Goal: Check status

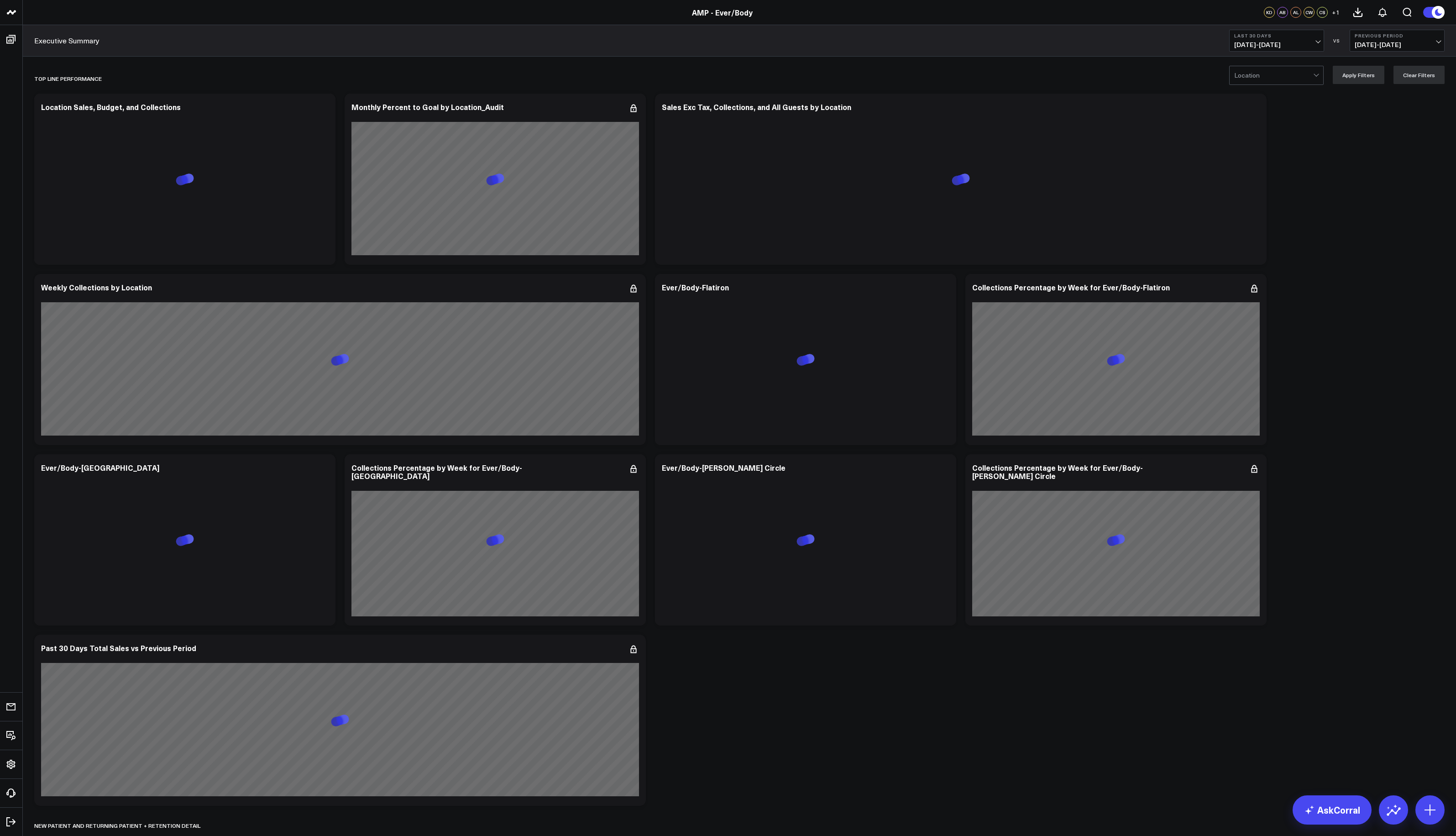
click at [1320, 44] on button "Last 30 Days [DATE] - [DATE]" at bounding box center [1276, 40] width 95 height 22
click at [1245, 244] on link "MTD" at bounding box center [1276, 238] width 94 height 18
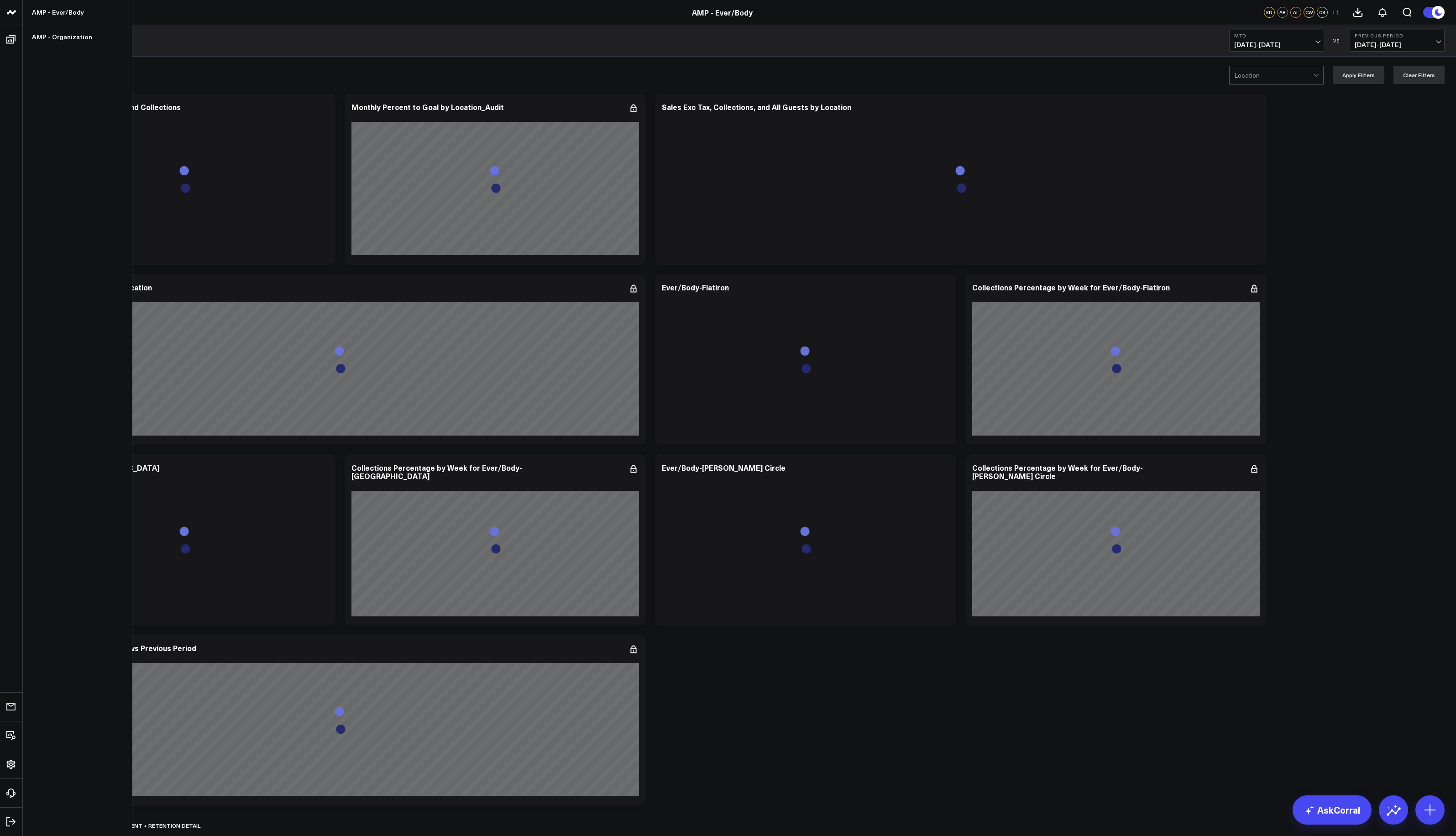
click at [14, 13] on icon at bounding box center [11, 12] width 11 height 11
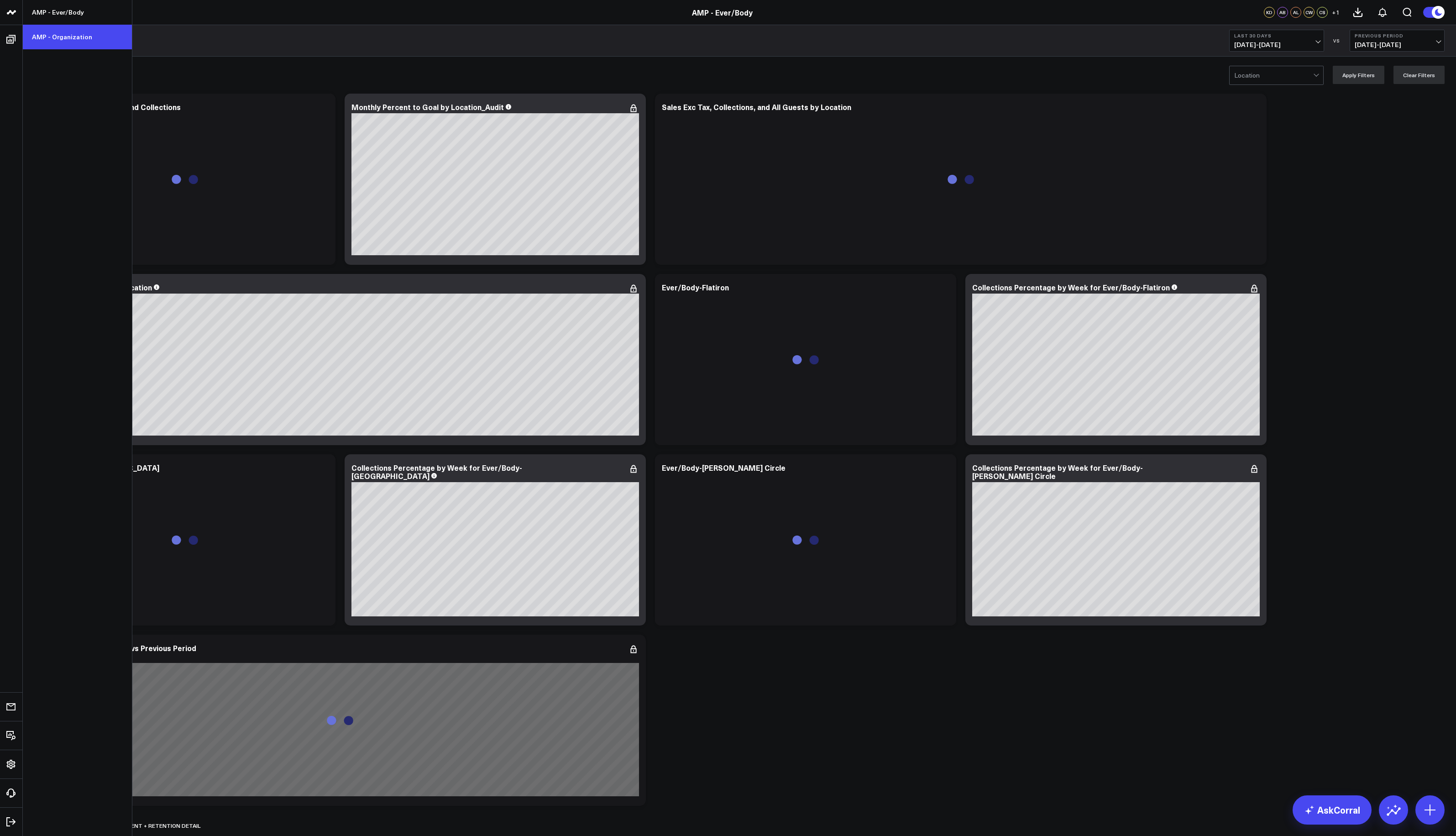
click at [49, 34] on link "AMP - Organization" at bounding box center [77, 37] width 109 height 24
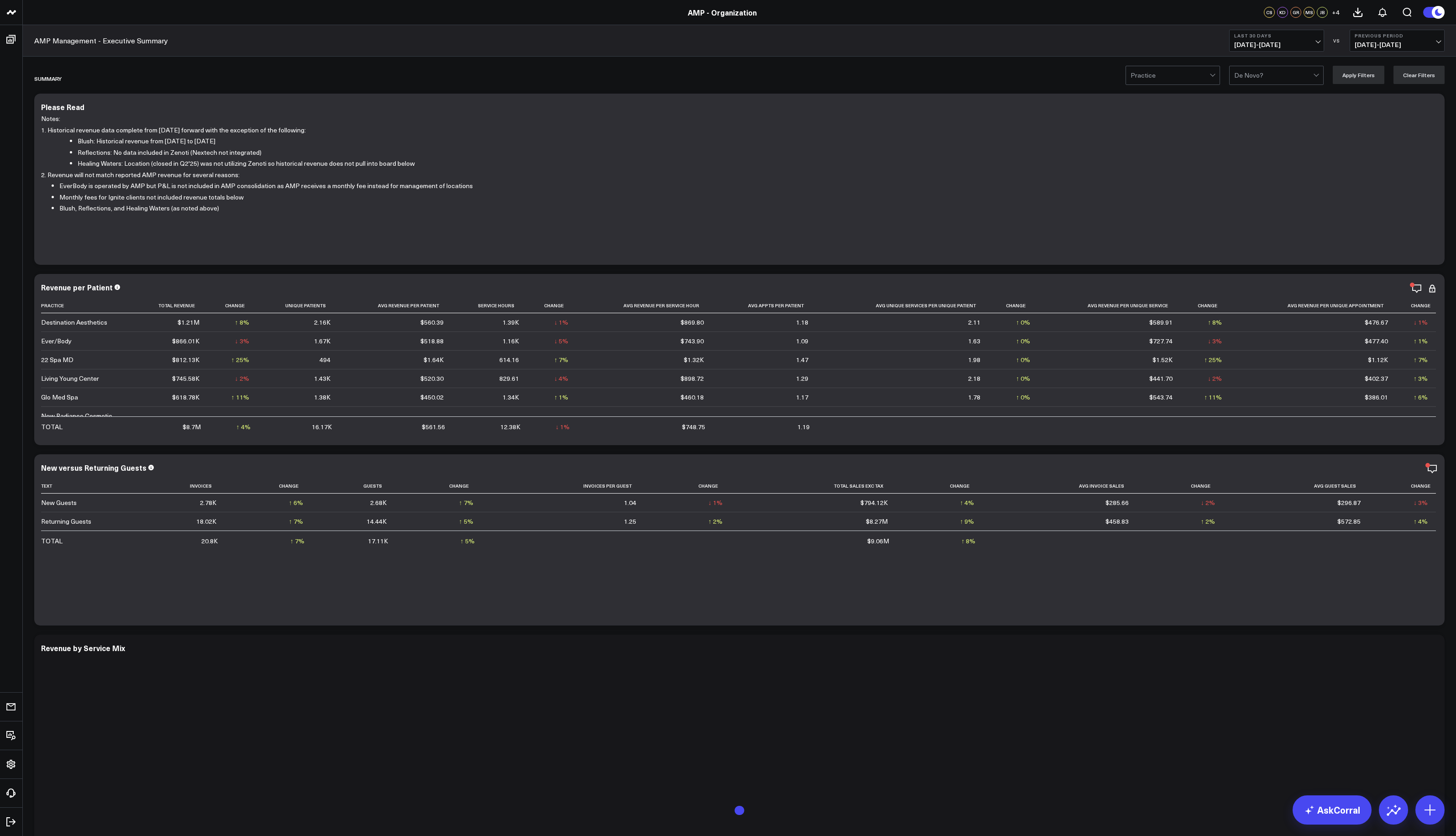
click at [1313, 43] on span "09/14/25 - 10/13/25" at bounding box center [1276, 45] width 85 height 8
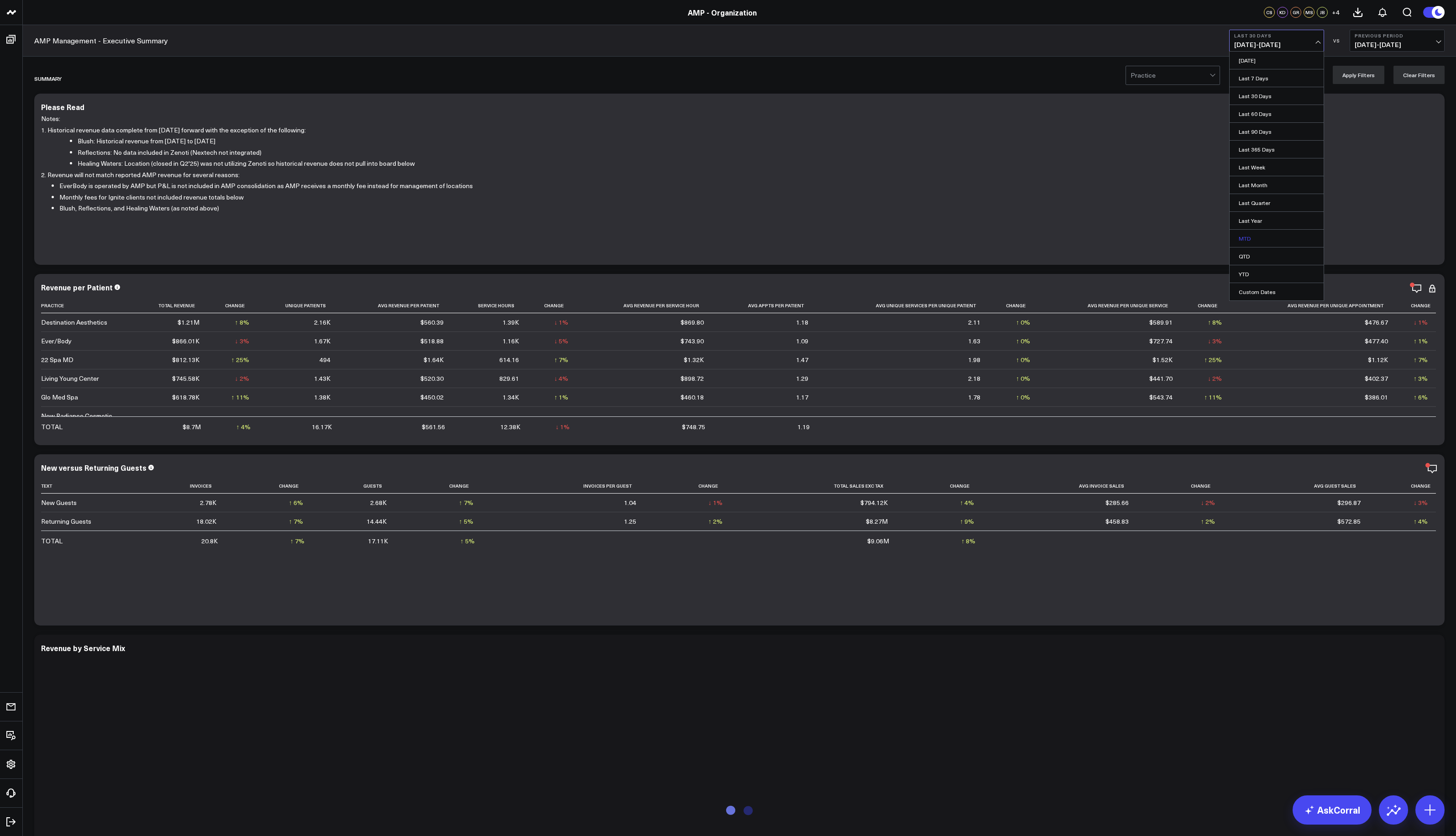
click at [1253, 240] on link "MTD" at bounding box center [1276, 238] width 94 height 18
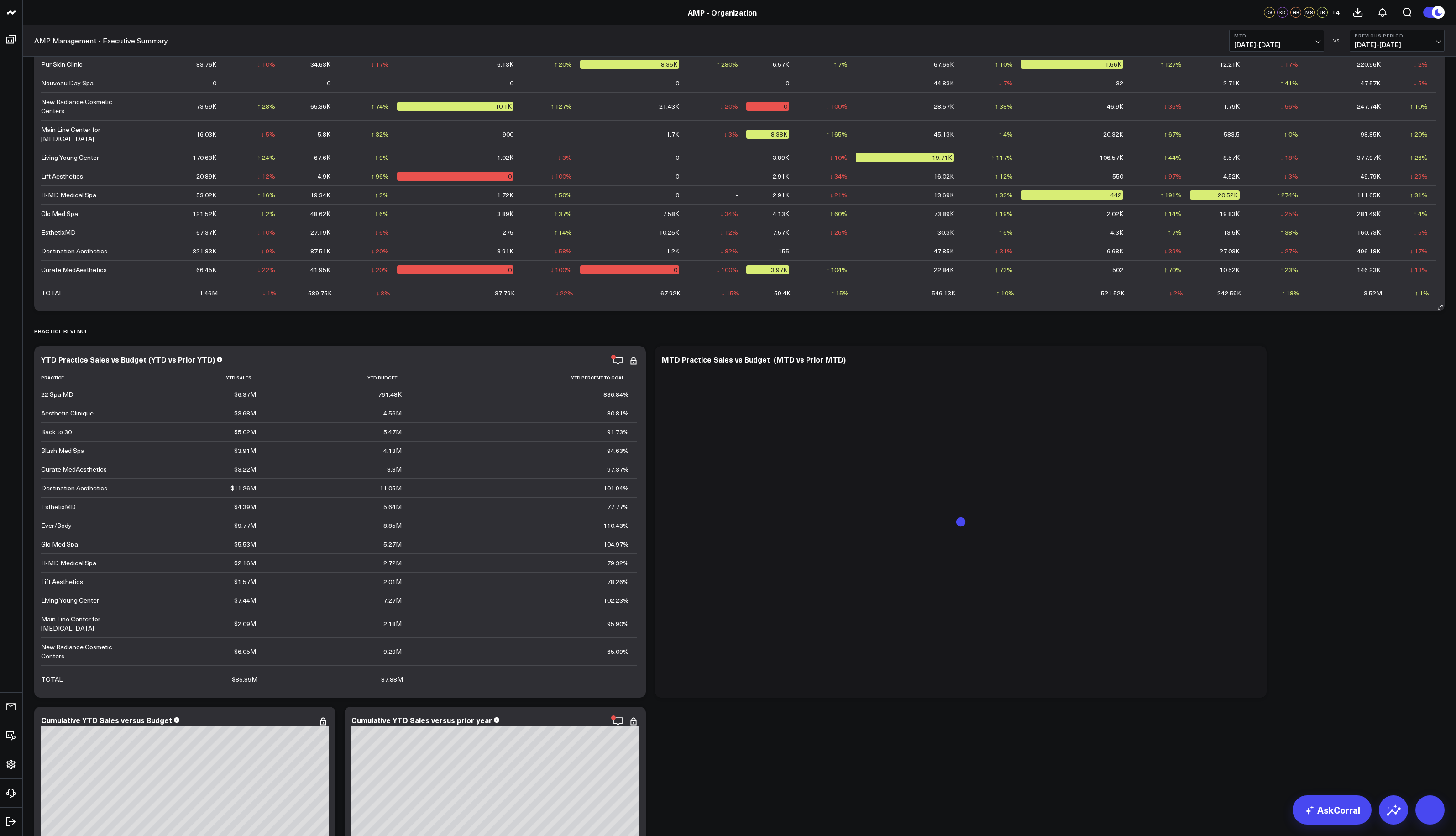
scroll to position [684, 0]
